Goal: Check status: Check status

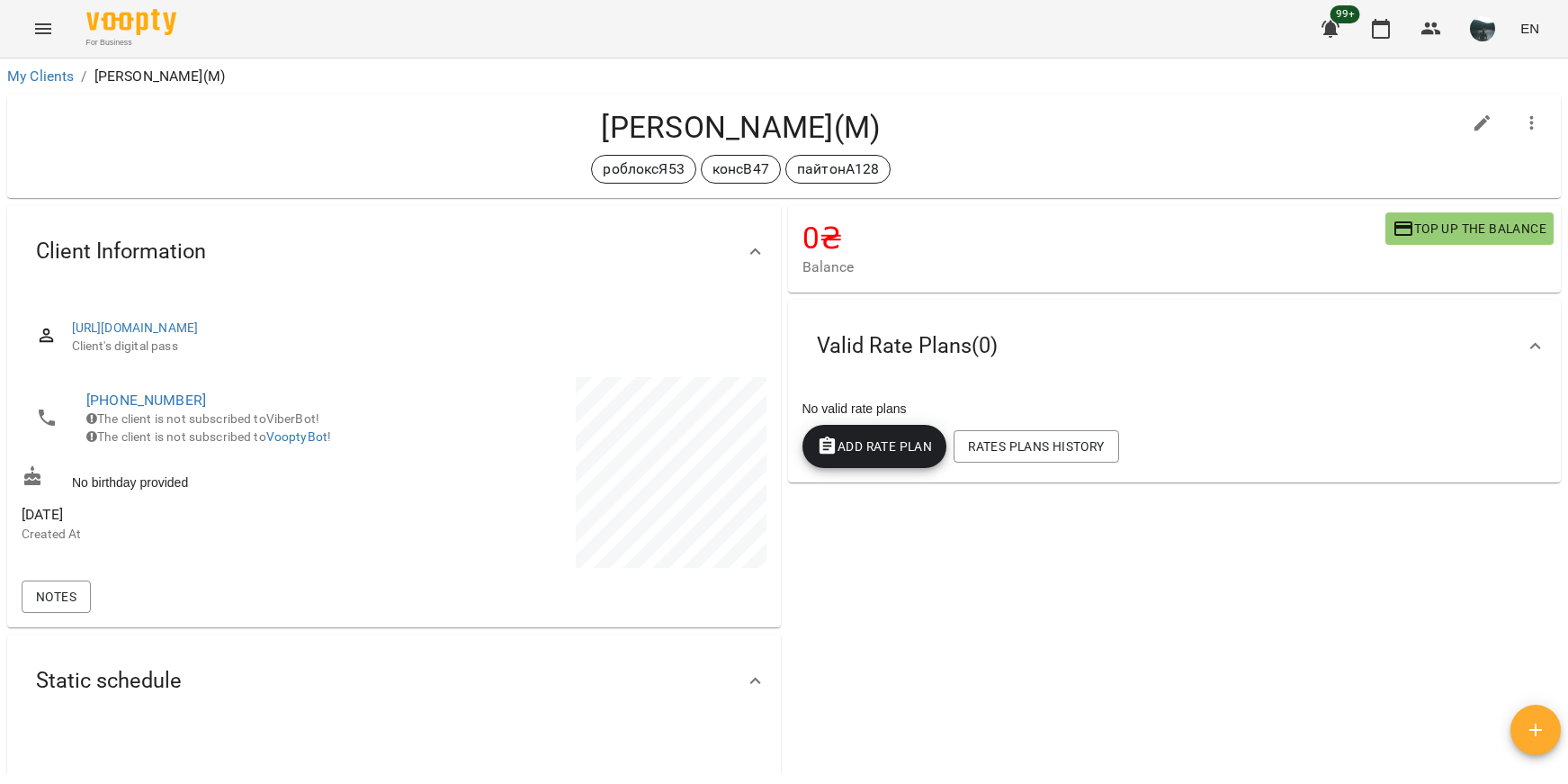
click at [49, 39] on icon "Menu" at bounding box center [42, 28] width 22 height 22
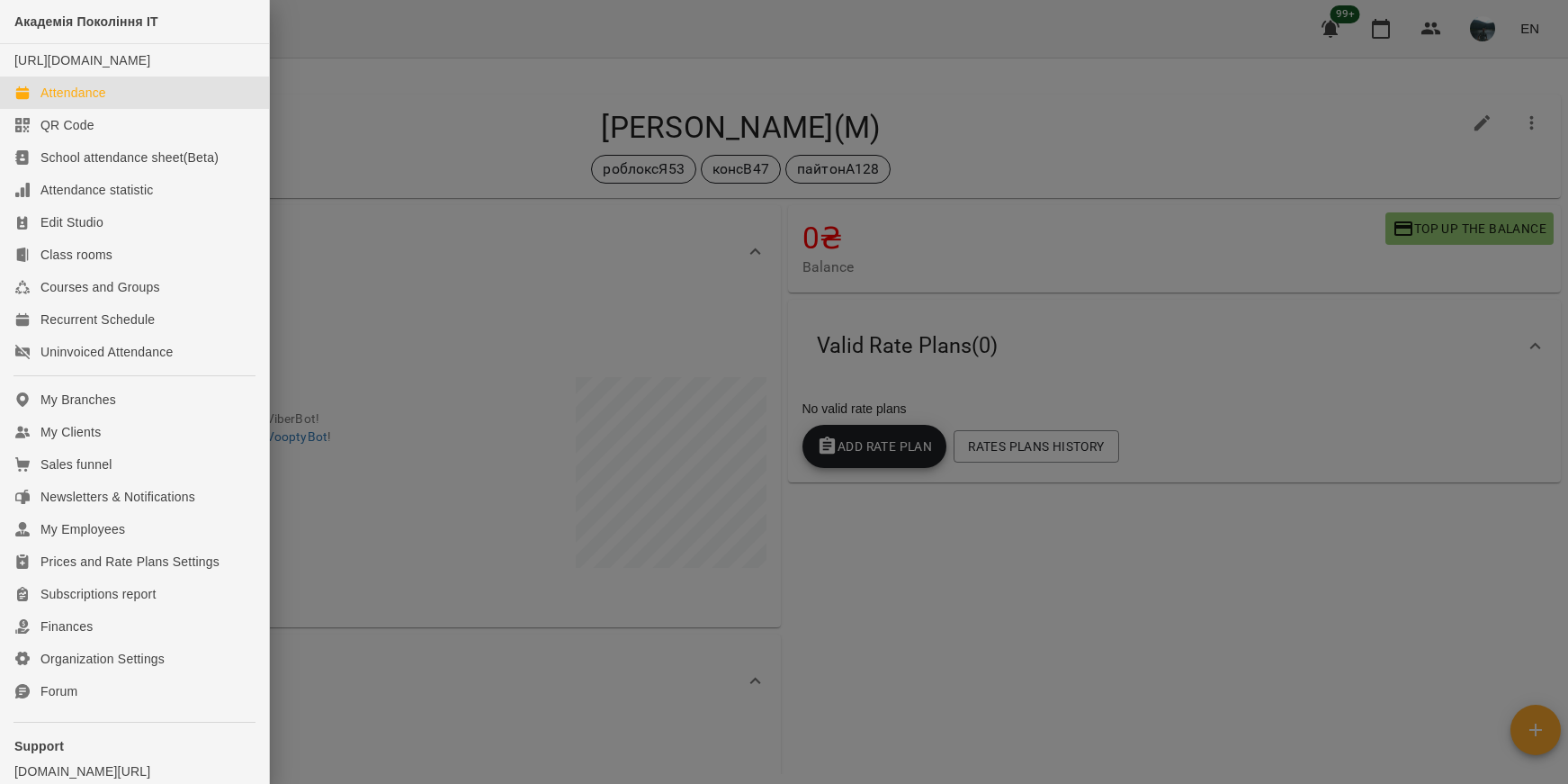
click at [109, 109] on link "Attendance" at bounding box center [134, 92] width 269 height 32
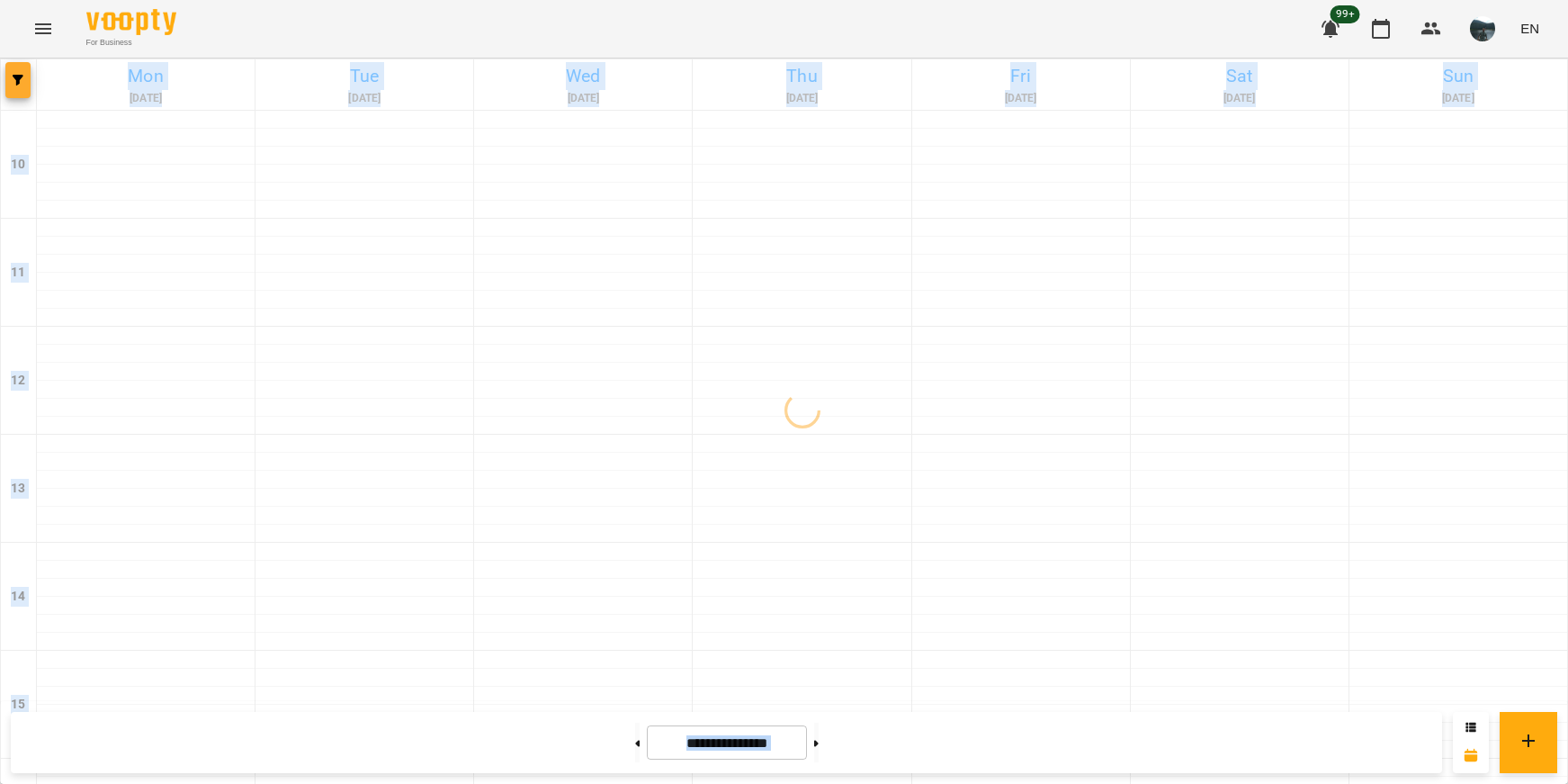
click at [20, 73] on button "button" at bounding box center [18, 80] width 25 height 36
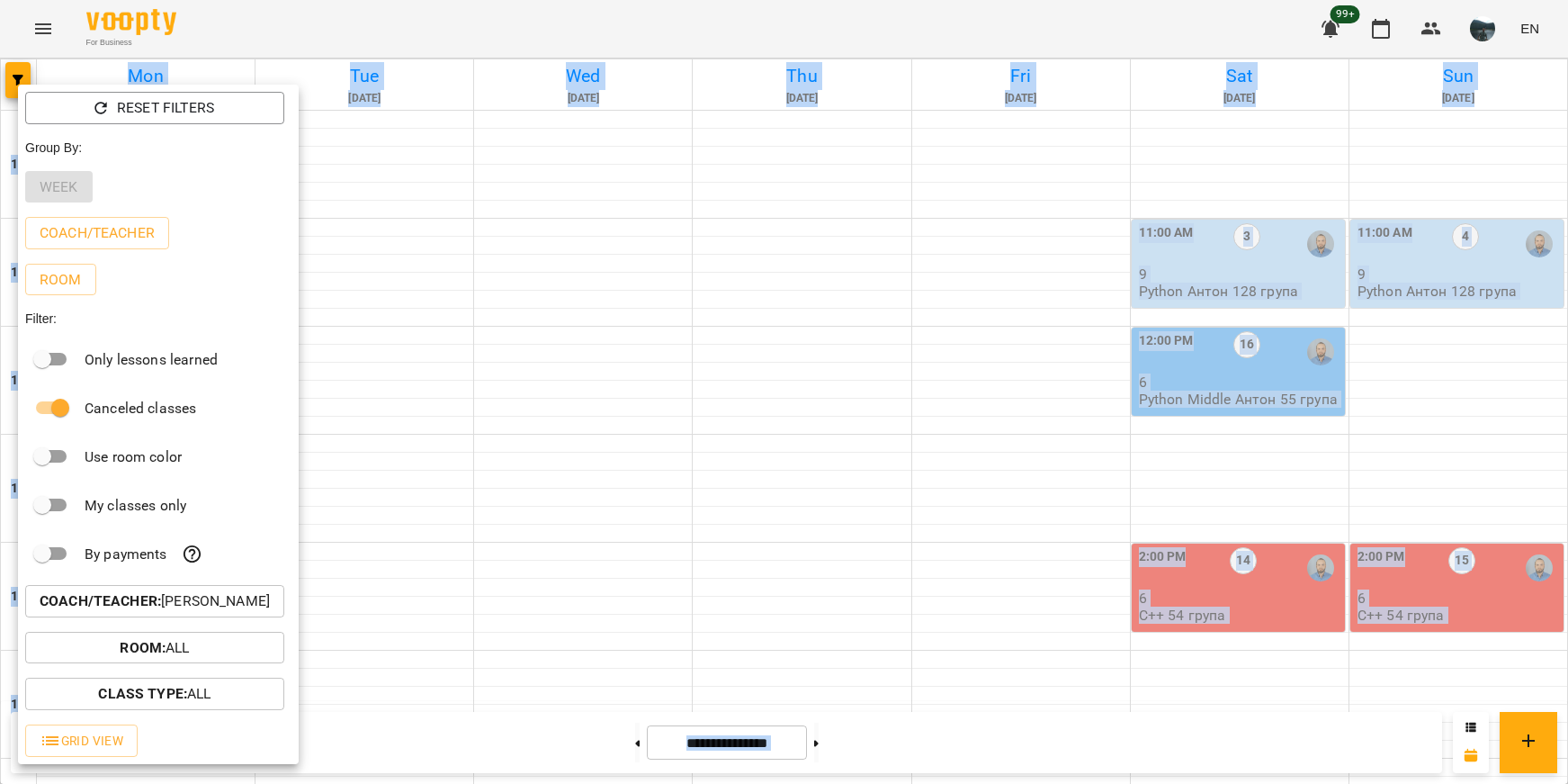
click at [197, 604] on p "Coach/Teacher : [PERSON_NAME]" at bounding box center [154, 601] width 230 height 22
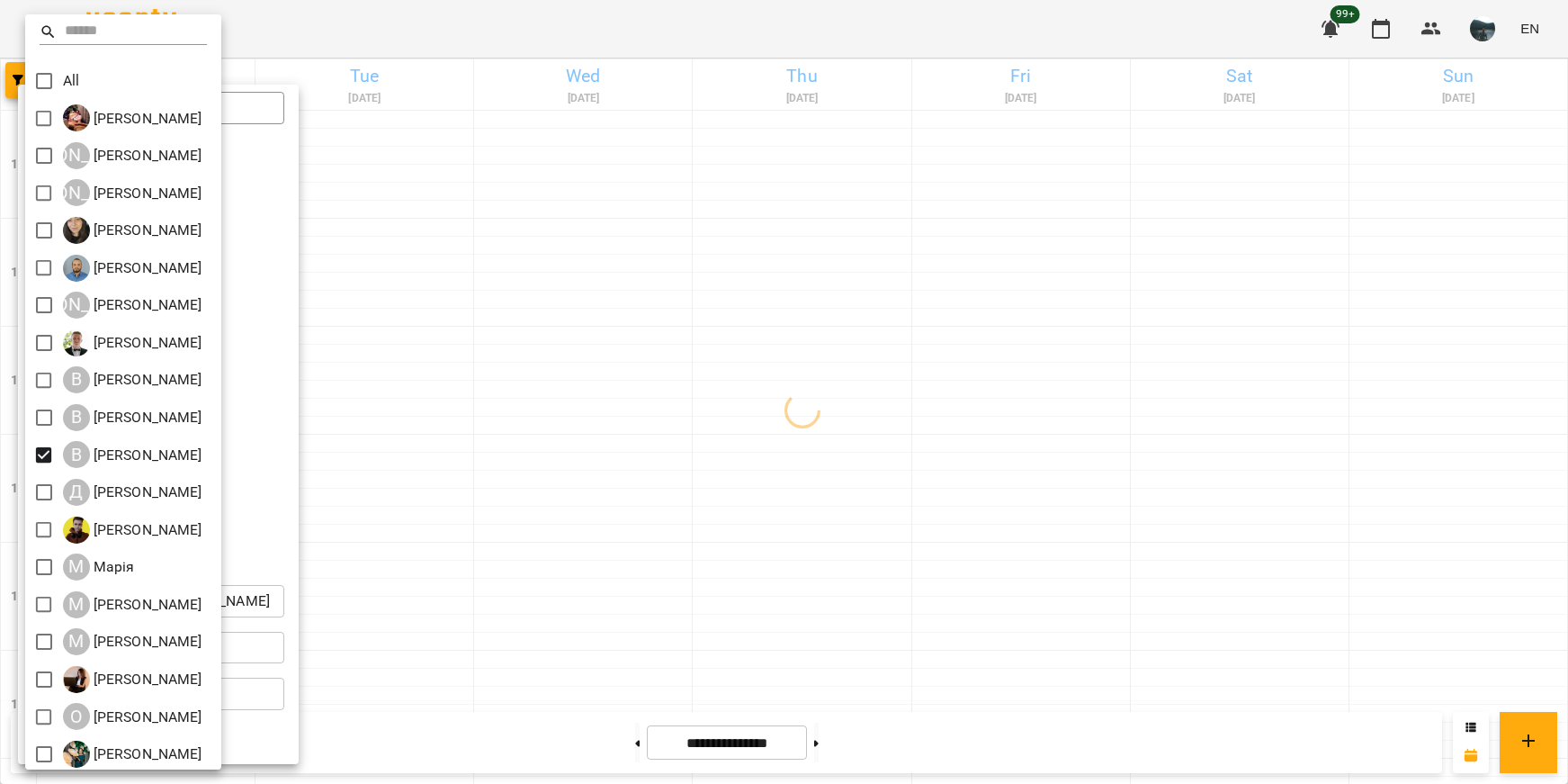
click at [587, 472] on div at bounding box center [784, 392] width 1568 height 784
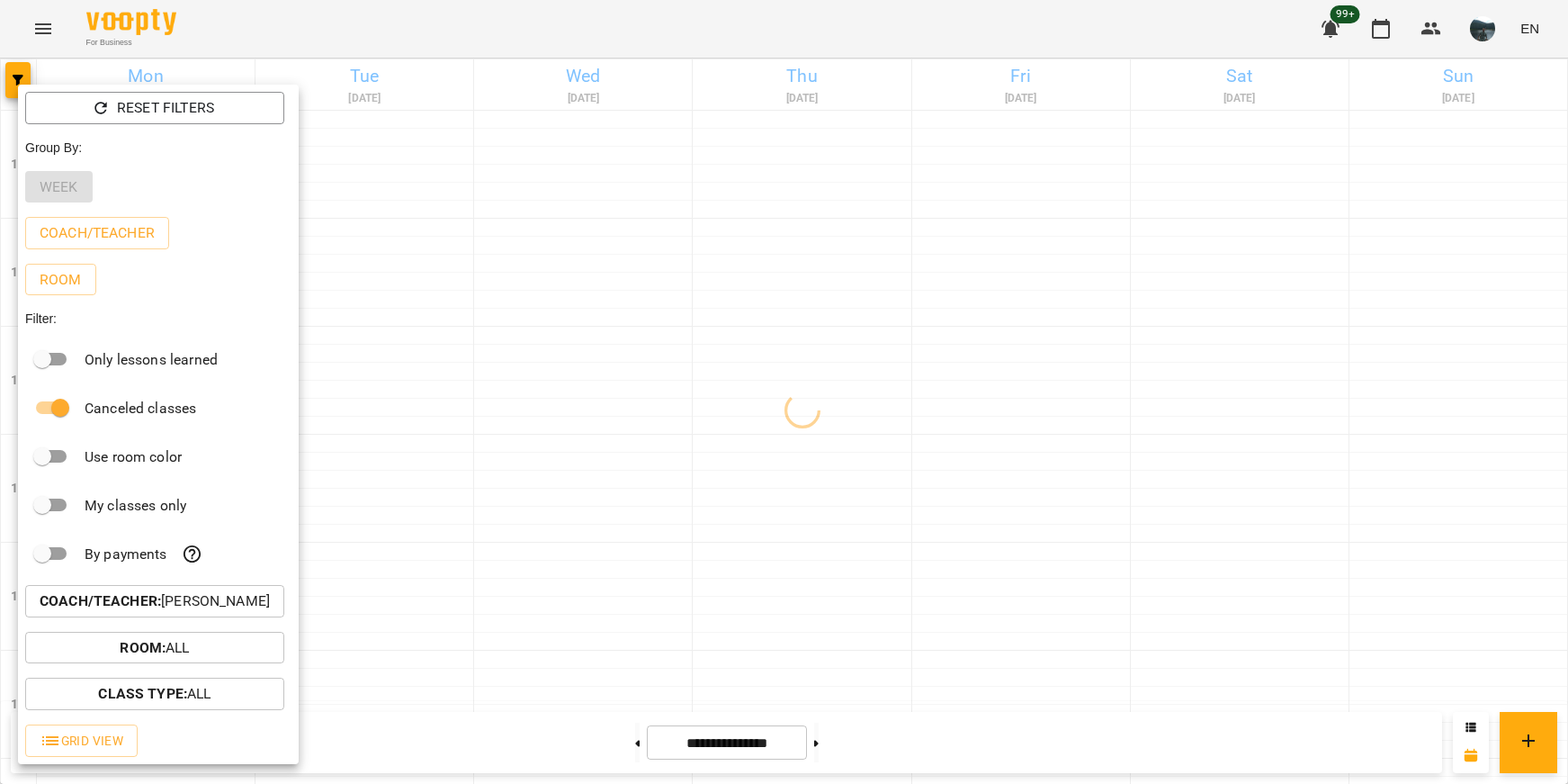
click at [587, 472] on div at bounding box center [784, 392] width 1568 height 784
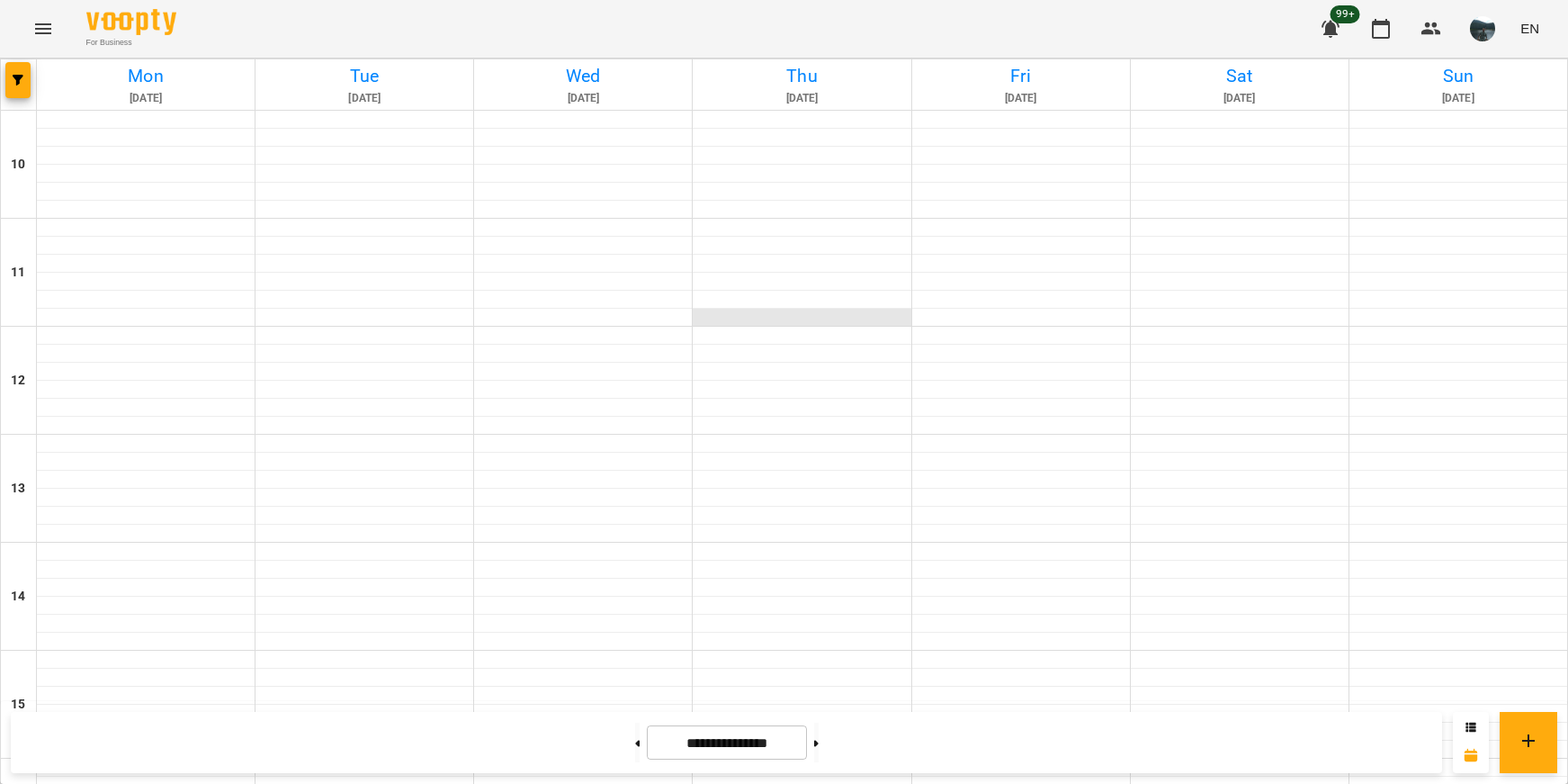
scroll to position [812, 0]
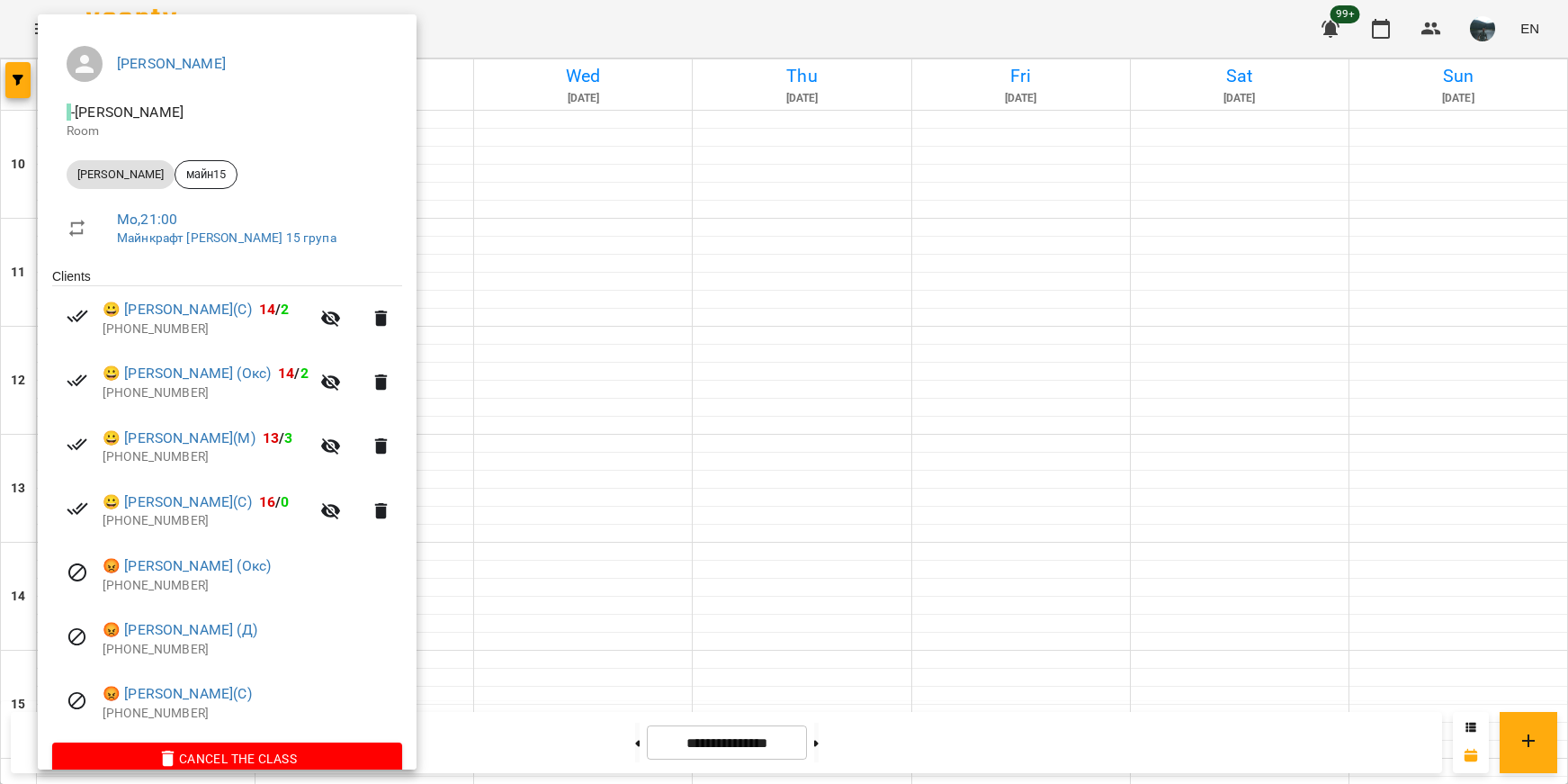
scroll to position [163, 0]
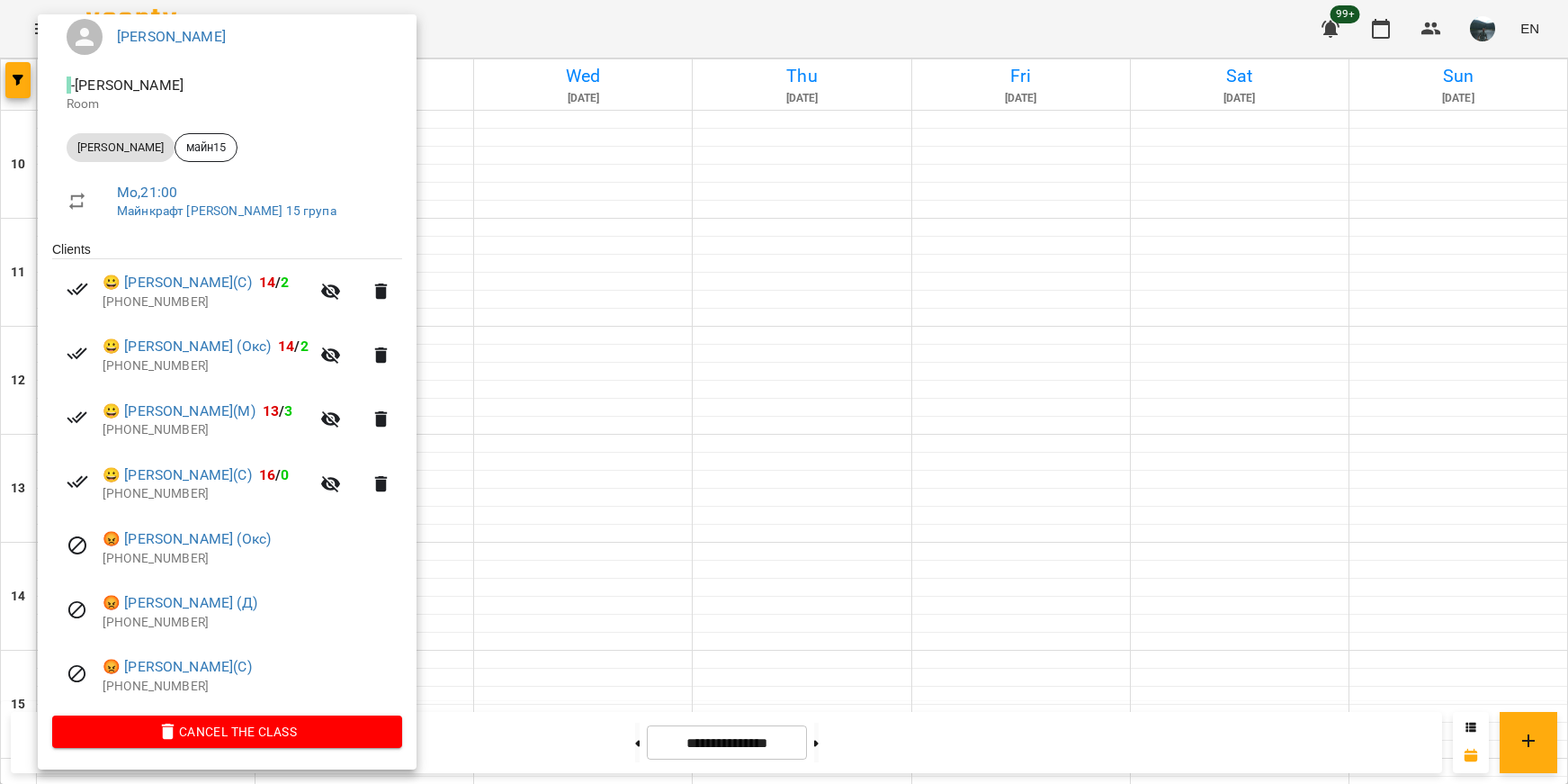
click at [615, 605] on div at bounding box center [784, 392] width 1568 height 784
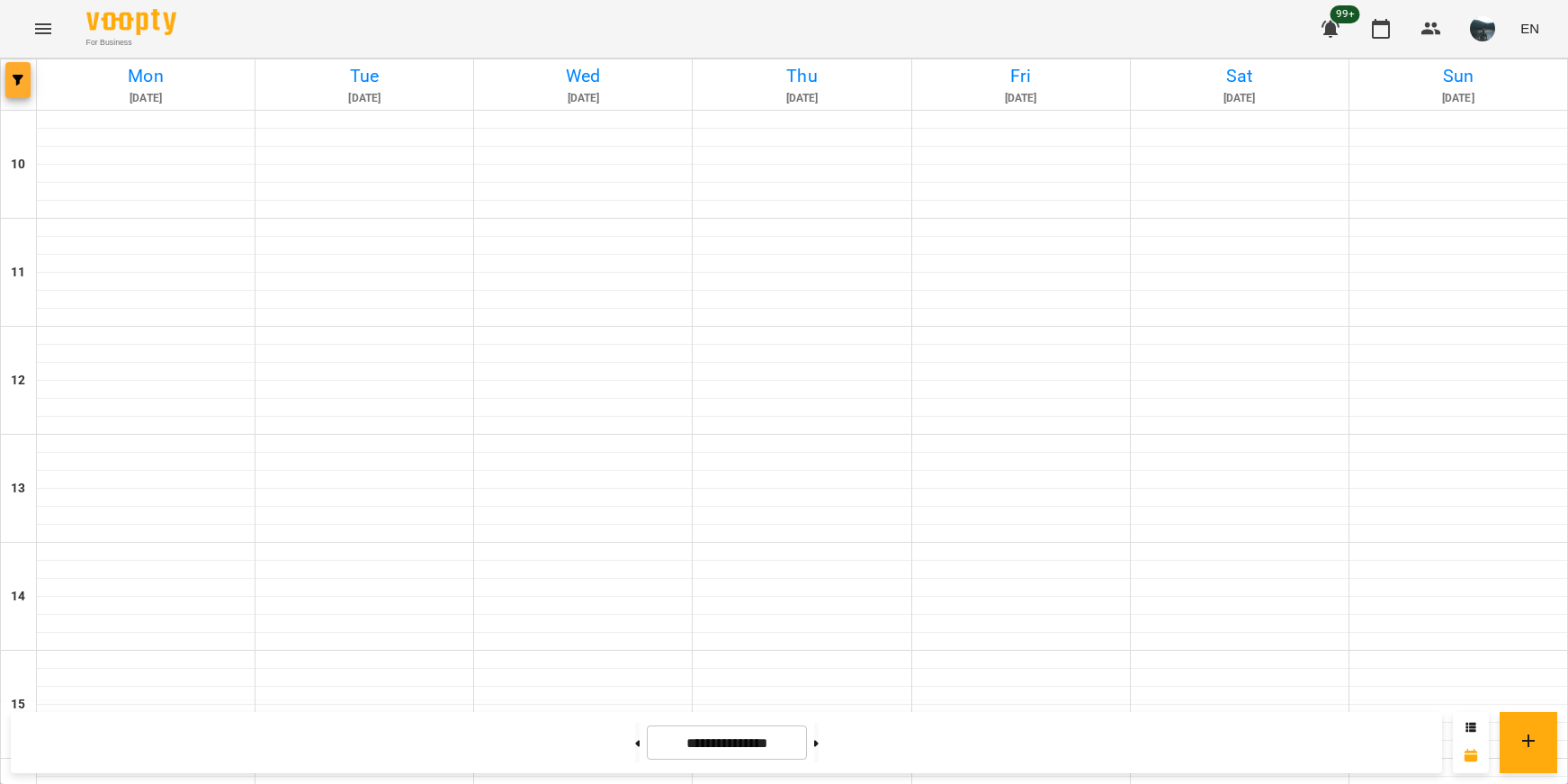
click at [16, 88] on button "button" at bounding box center [18, 80] width 25 height 36
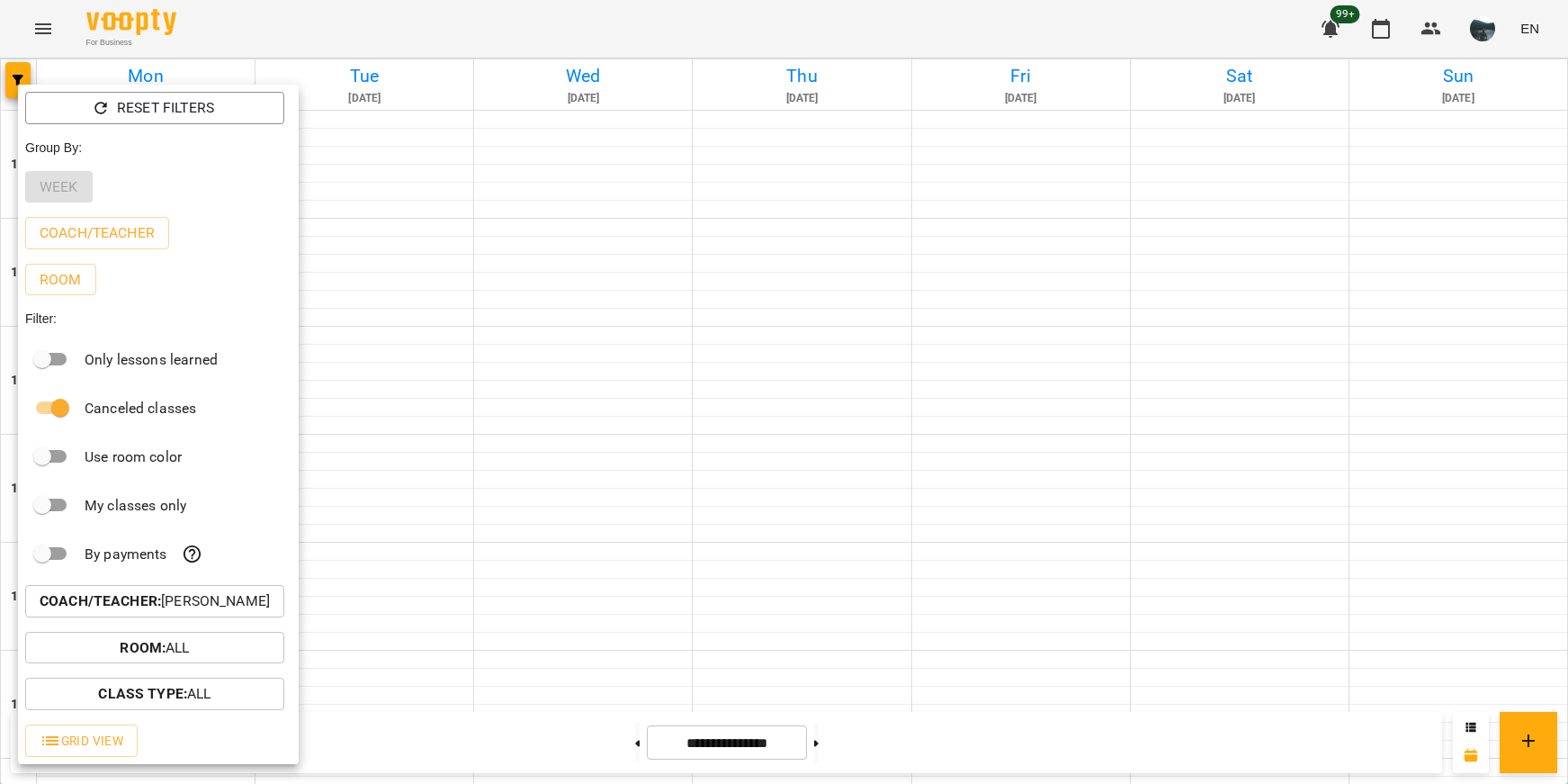
click at [189, 618] on button "Coach/Teacher : [PERSON_NAME]" at bounding box center [155, 601] width 259 height 32
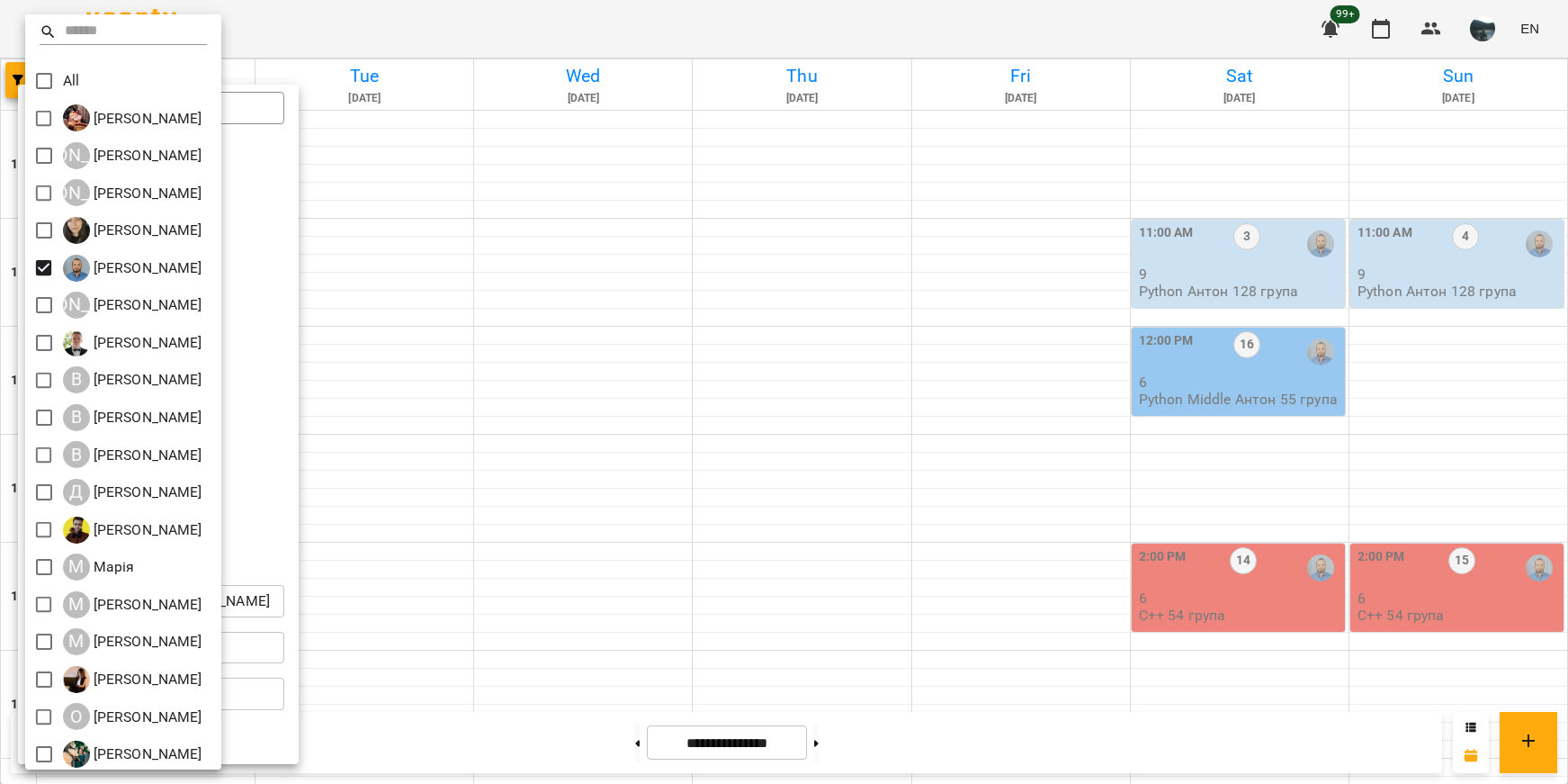
click at [433, 538] on div at bounding box center [784, 392] width 1568 height 784
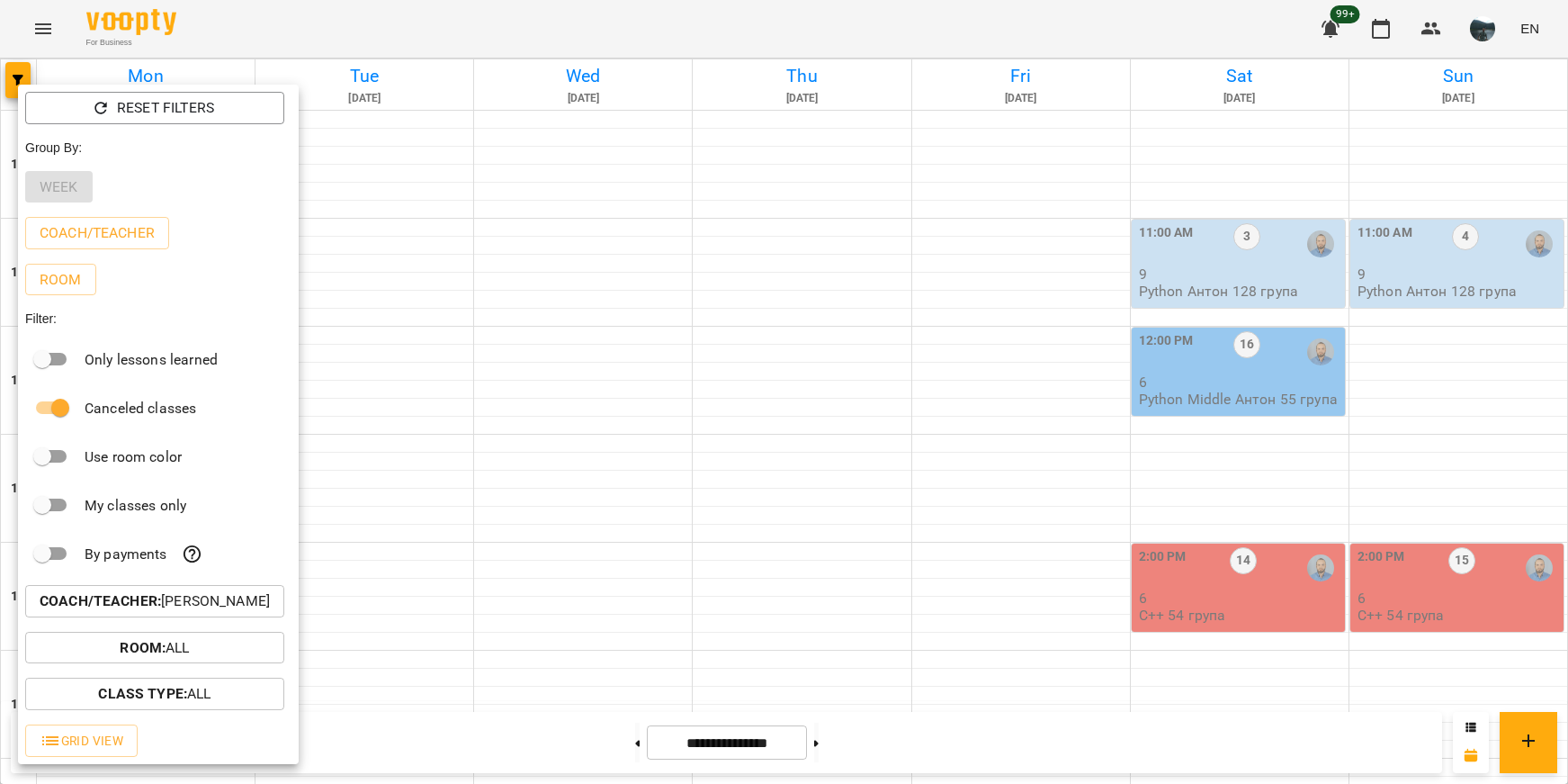
click at [443, 583] on div at bounding box center [784, 392] width 1568 height 784
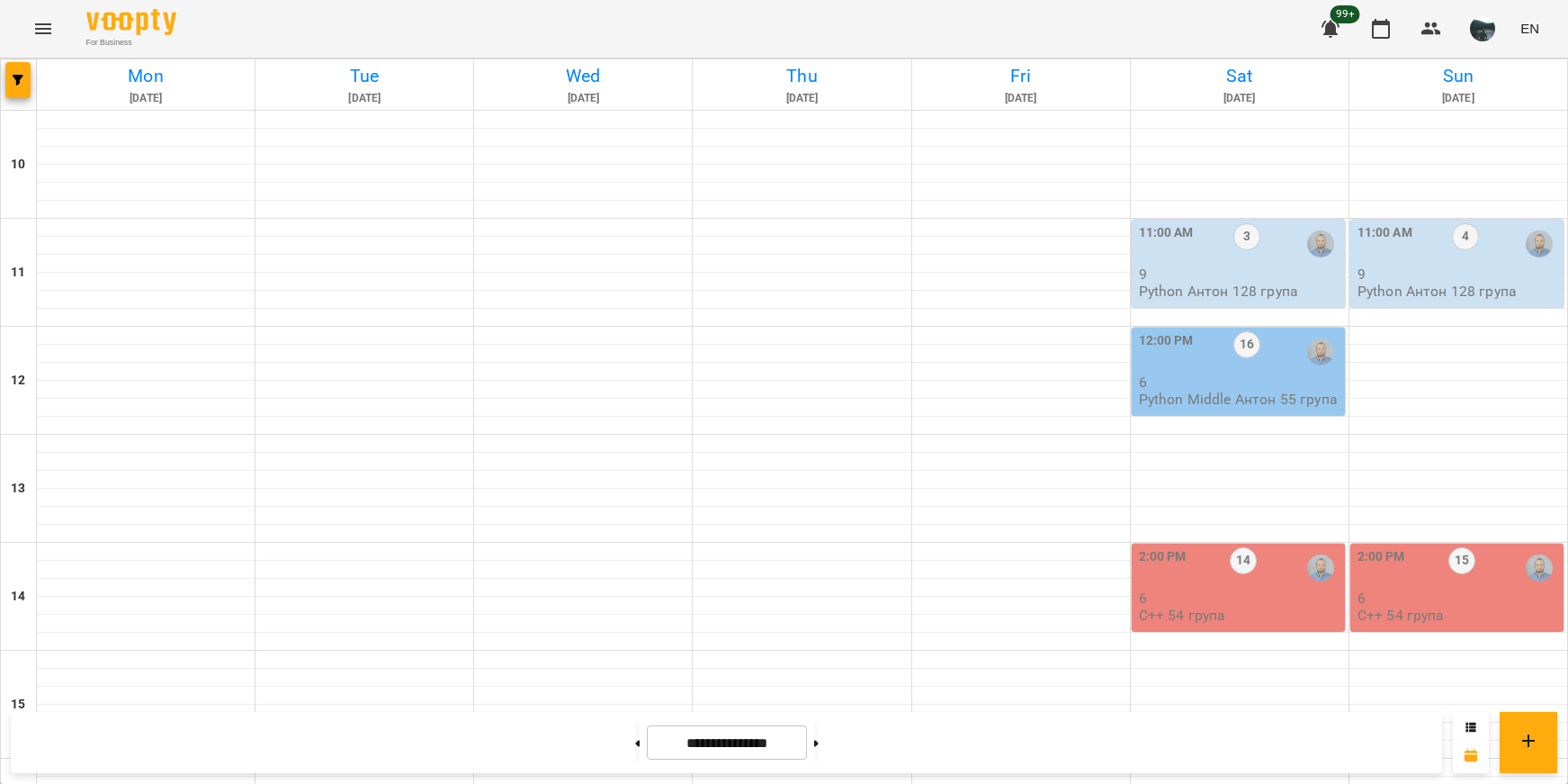
scroll to position [812, 0]
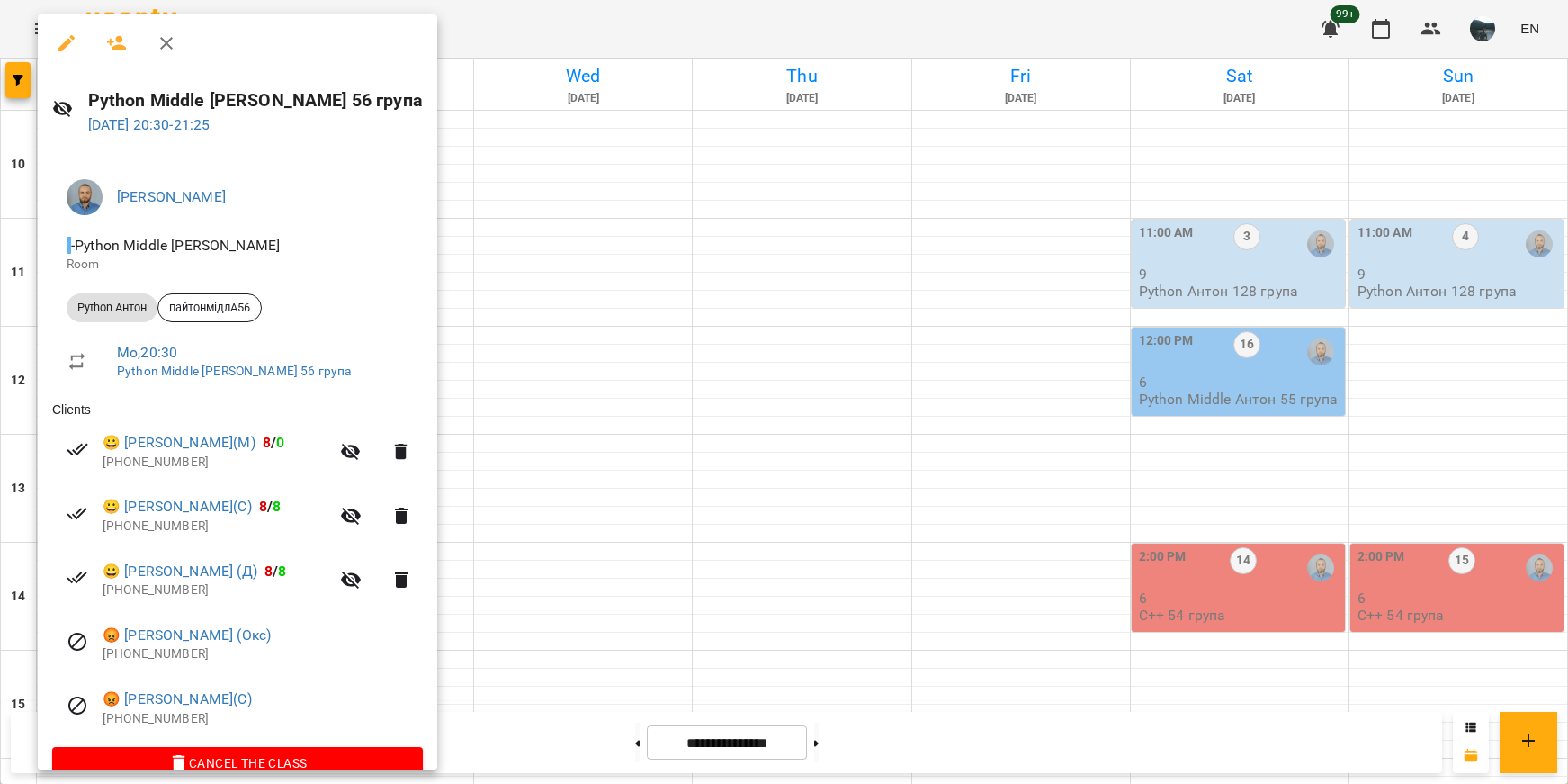
click at [607, 655] on div at bounding box center [784, 392] width 1568 height 784
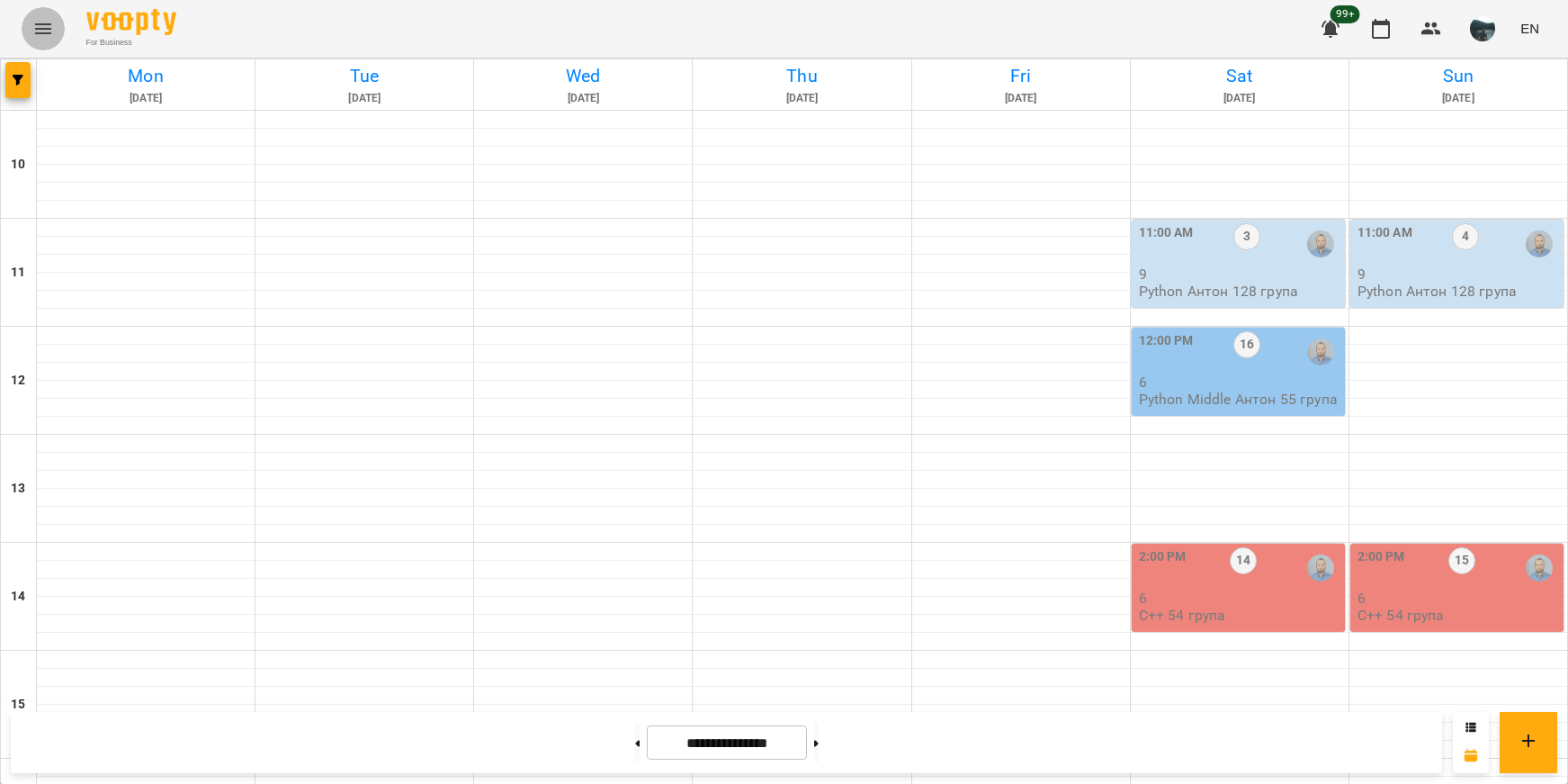
click at [25, 26] on button "Menu" at bounding box center [43, 29] width 43 height 43
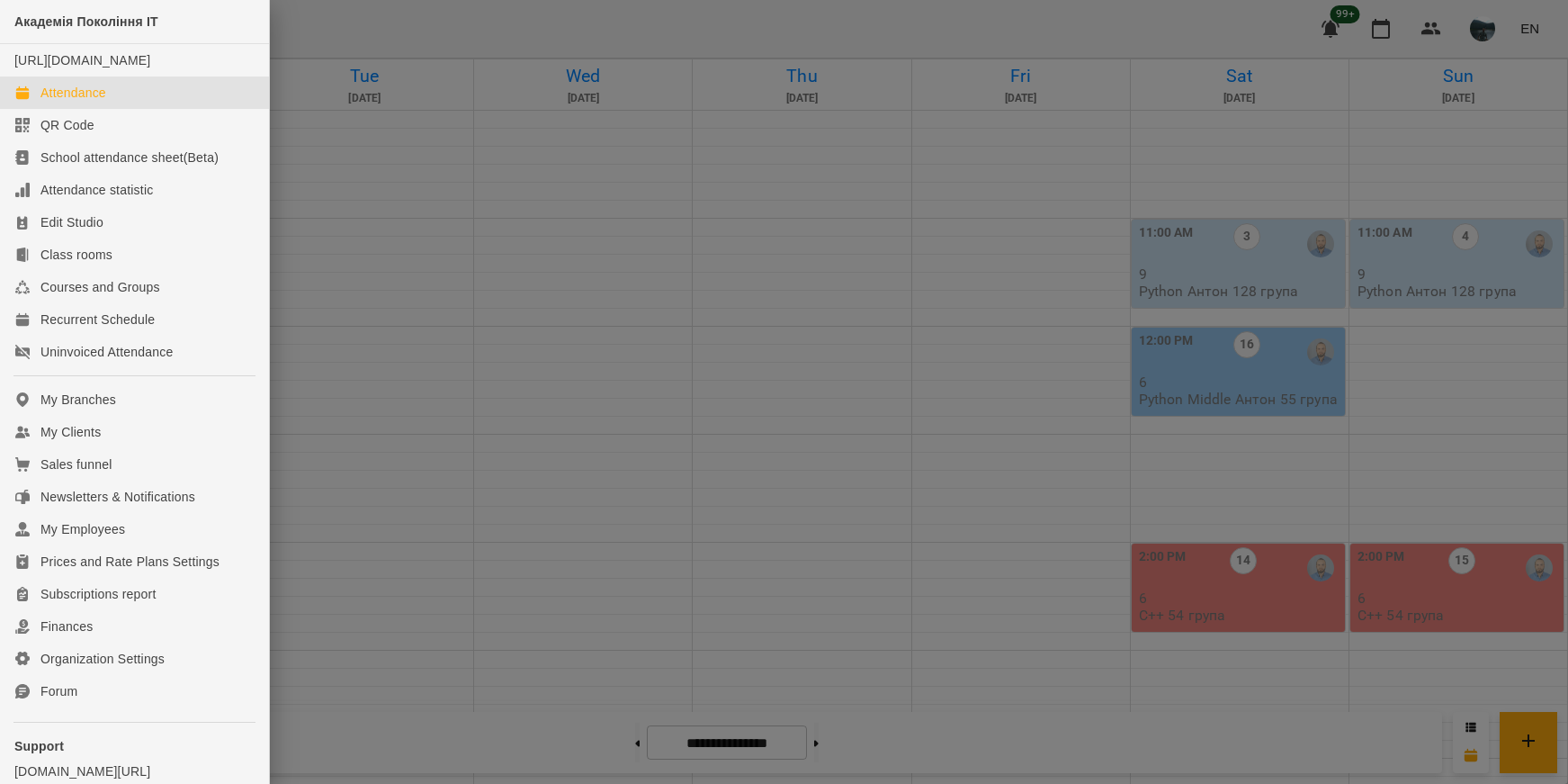
click at [561, 568] on div at bounding box center [784, 392] width 1568 height 784
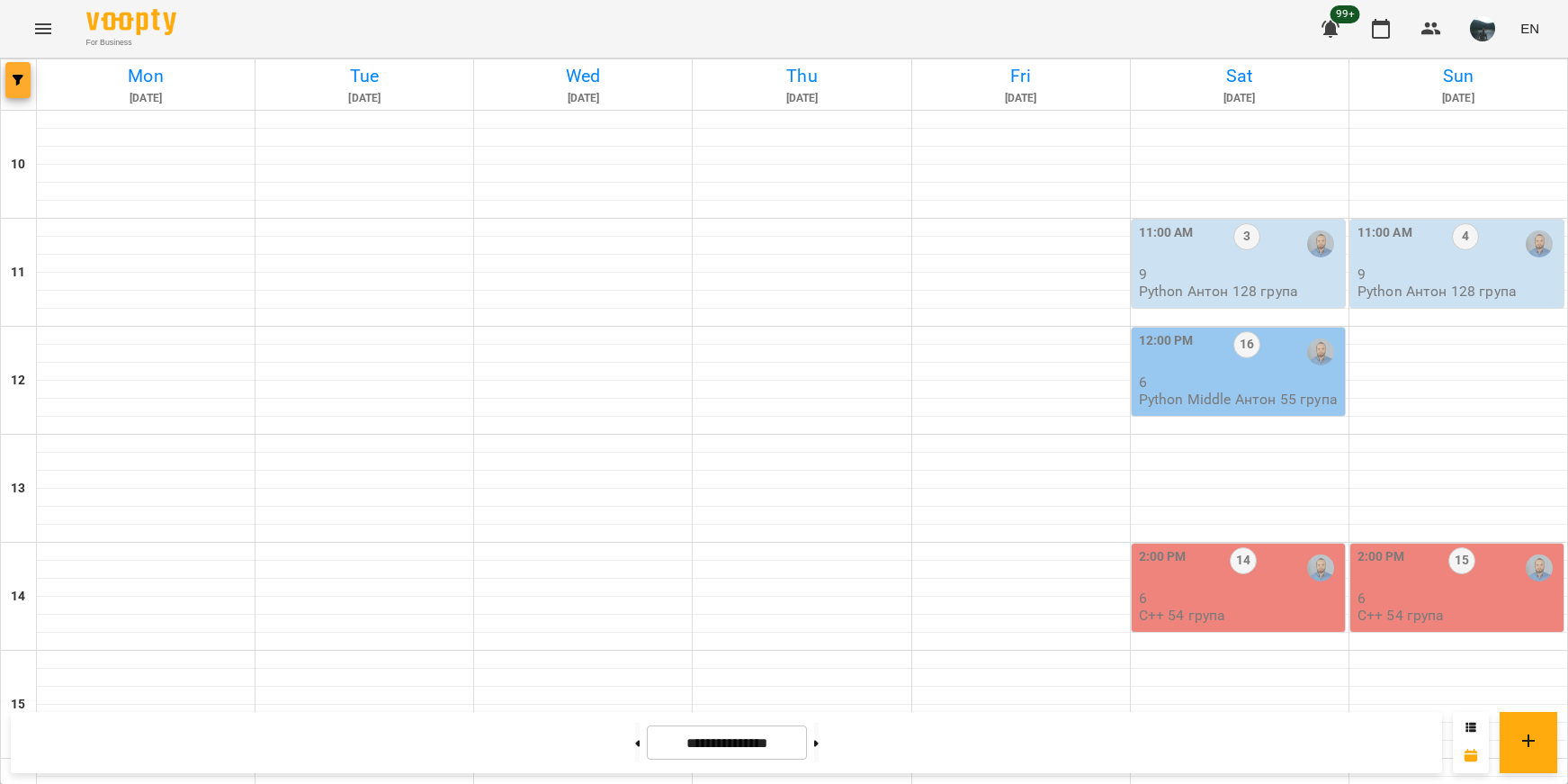
click at [12, 75] on icon "button" at bounding box center [17, 79] width 10 height 10
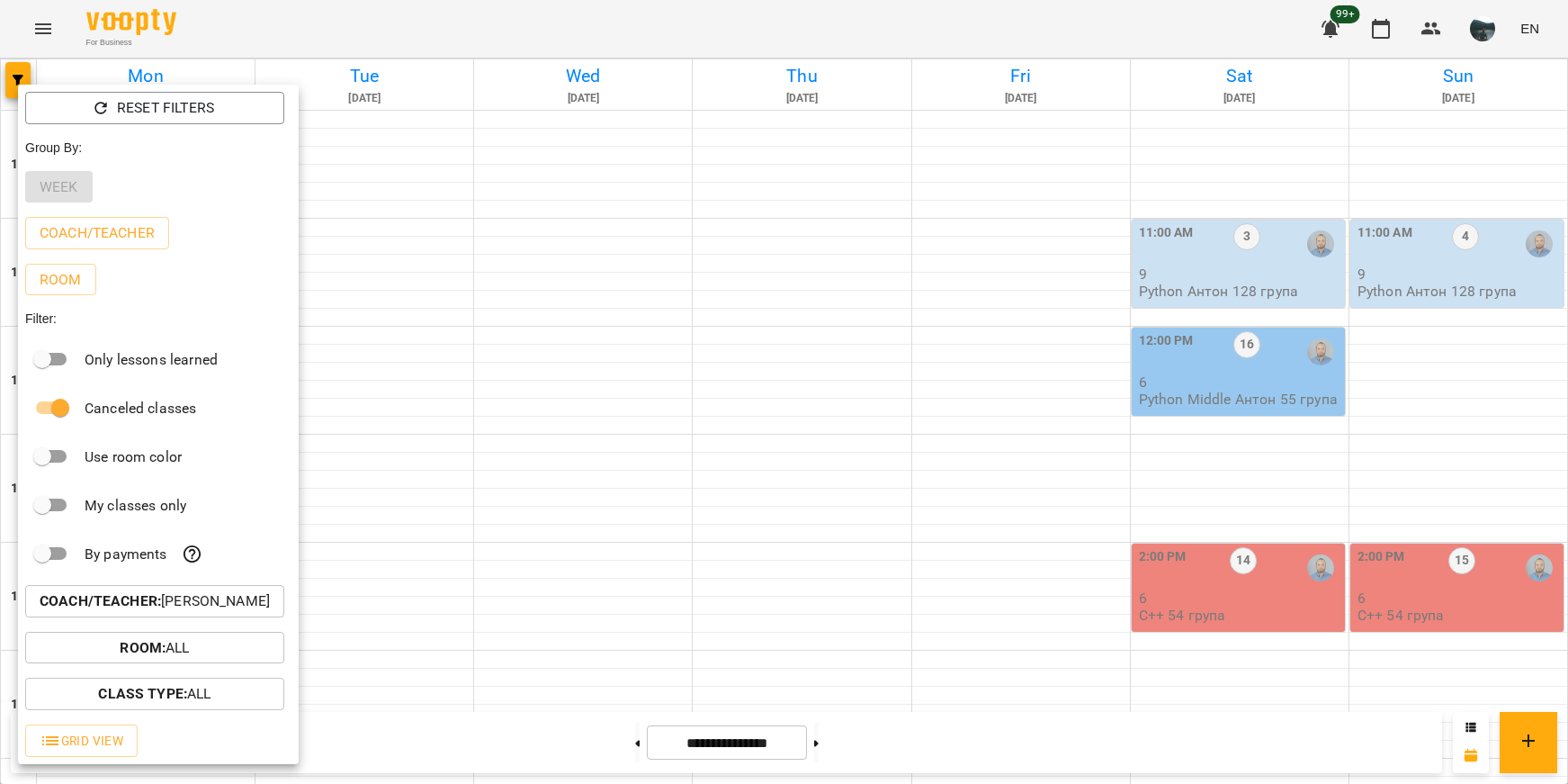
click at [202, 612] on p "Coach/Teacher : [PERSON_NAME]" at bounding box center [154, 601] width 230 height 22
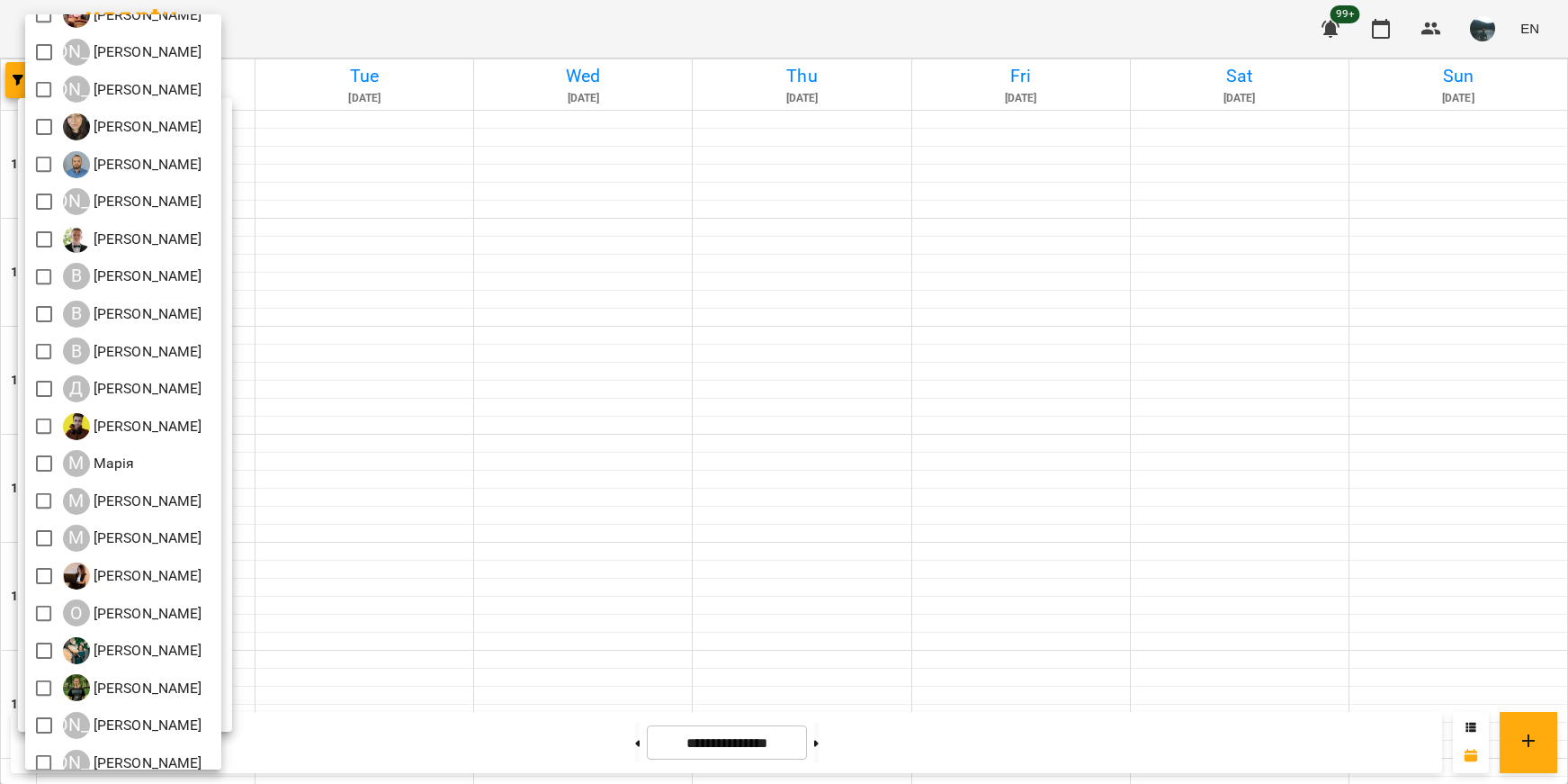
scroll to position [118, 0]
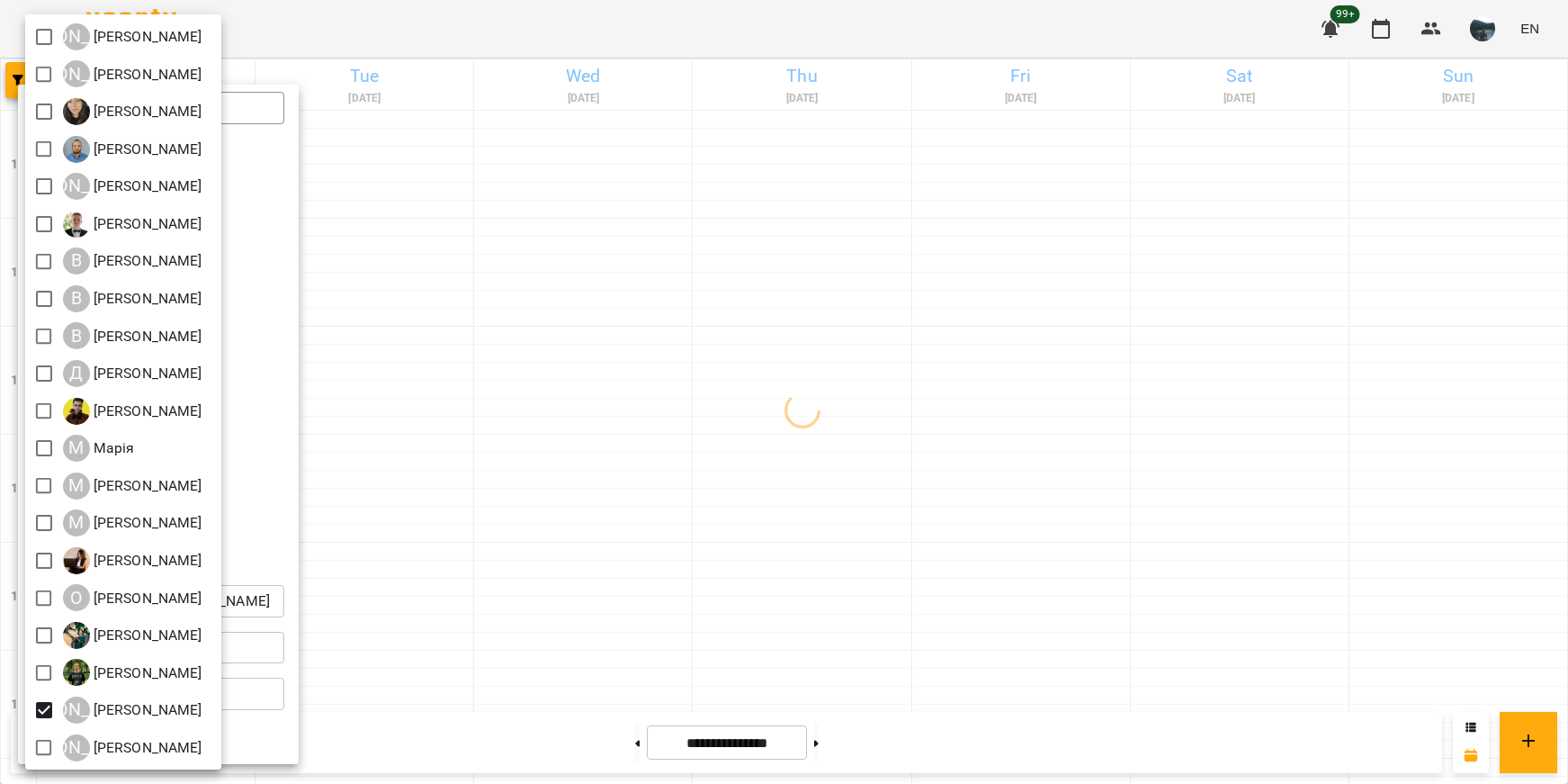
click at [537, 603] on div at bounding box center [784, 392] width 1568 height 784
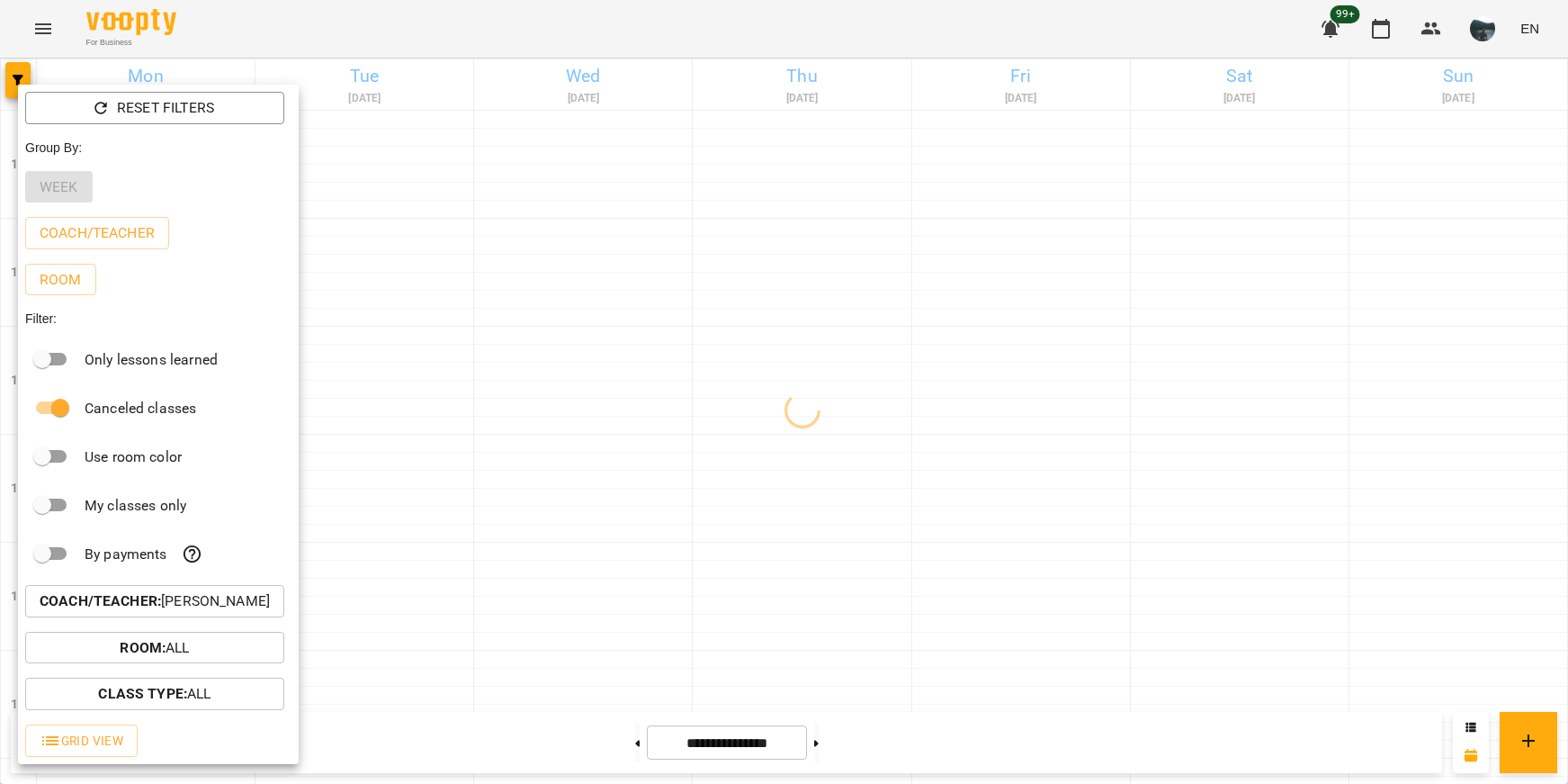
click at [538, 615] on div at bounding box center [784, 392] width 1568 height 784
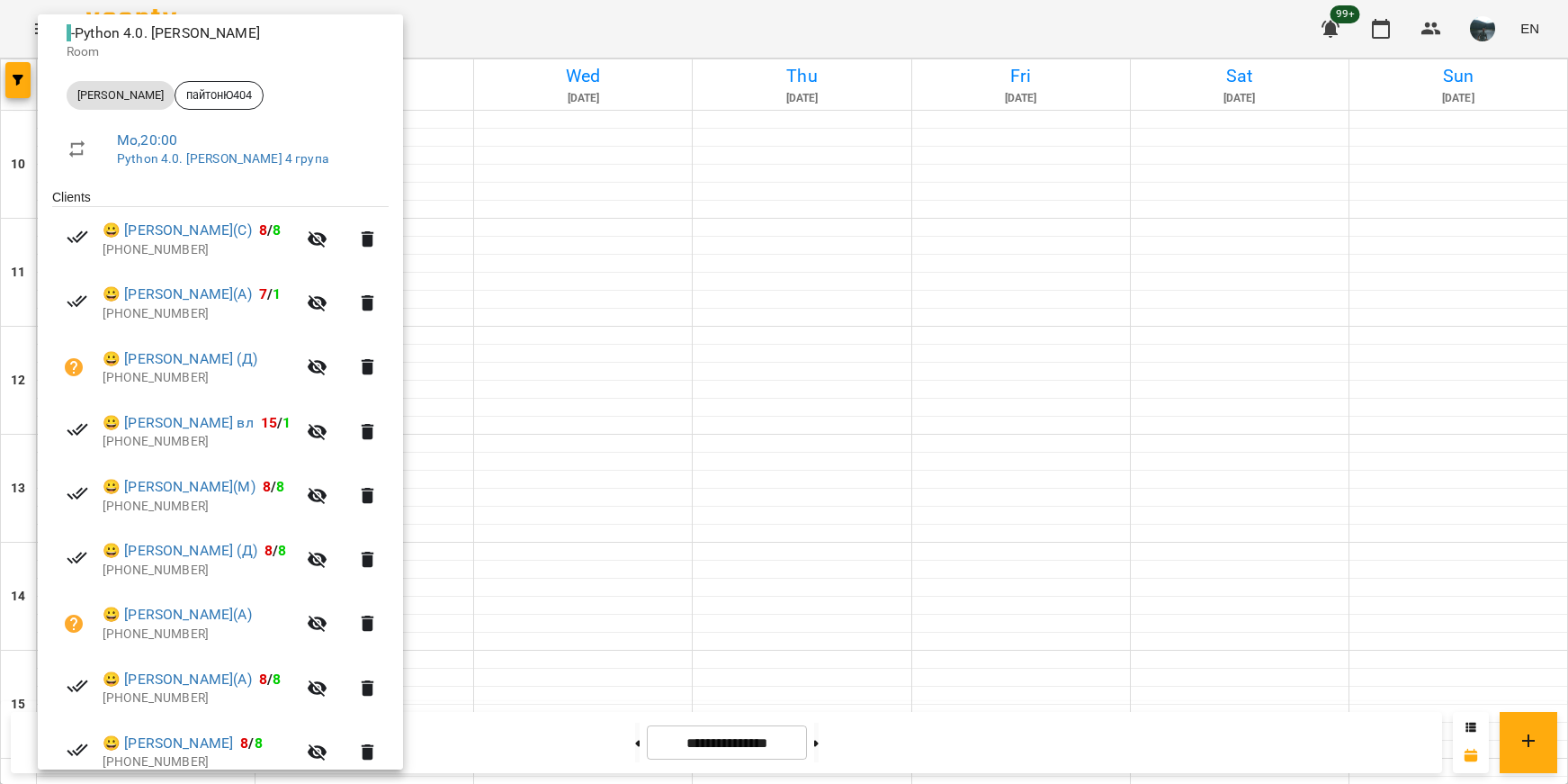
scroll to position [213, 0]
click at [767, 666] on div at bounding box center [784, 392] width 1568 height 784
